Goal: Complete application form

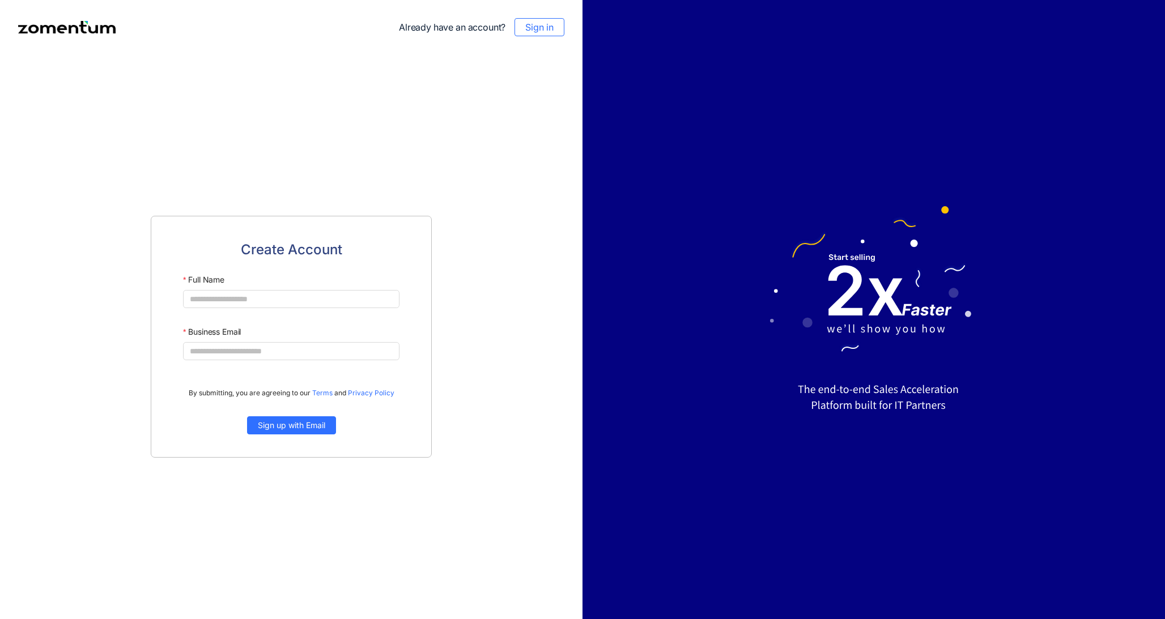
click at [462, 121] on div "Create Account Full Name Business Email By submitting, you are agreeing to our …" at bounding box center [291, 336] width 582 height 565
click at [831, 152] on div at bounding box center [873, 309] width 582 height 619
click at [86, 30] on img at bounding box center [66, 27] width 97 height 12
